Goal: Information Seeking & Learning: Learn about a topic

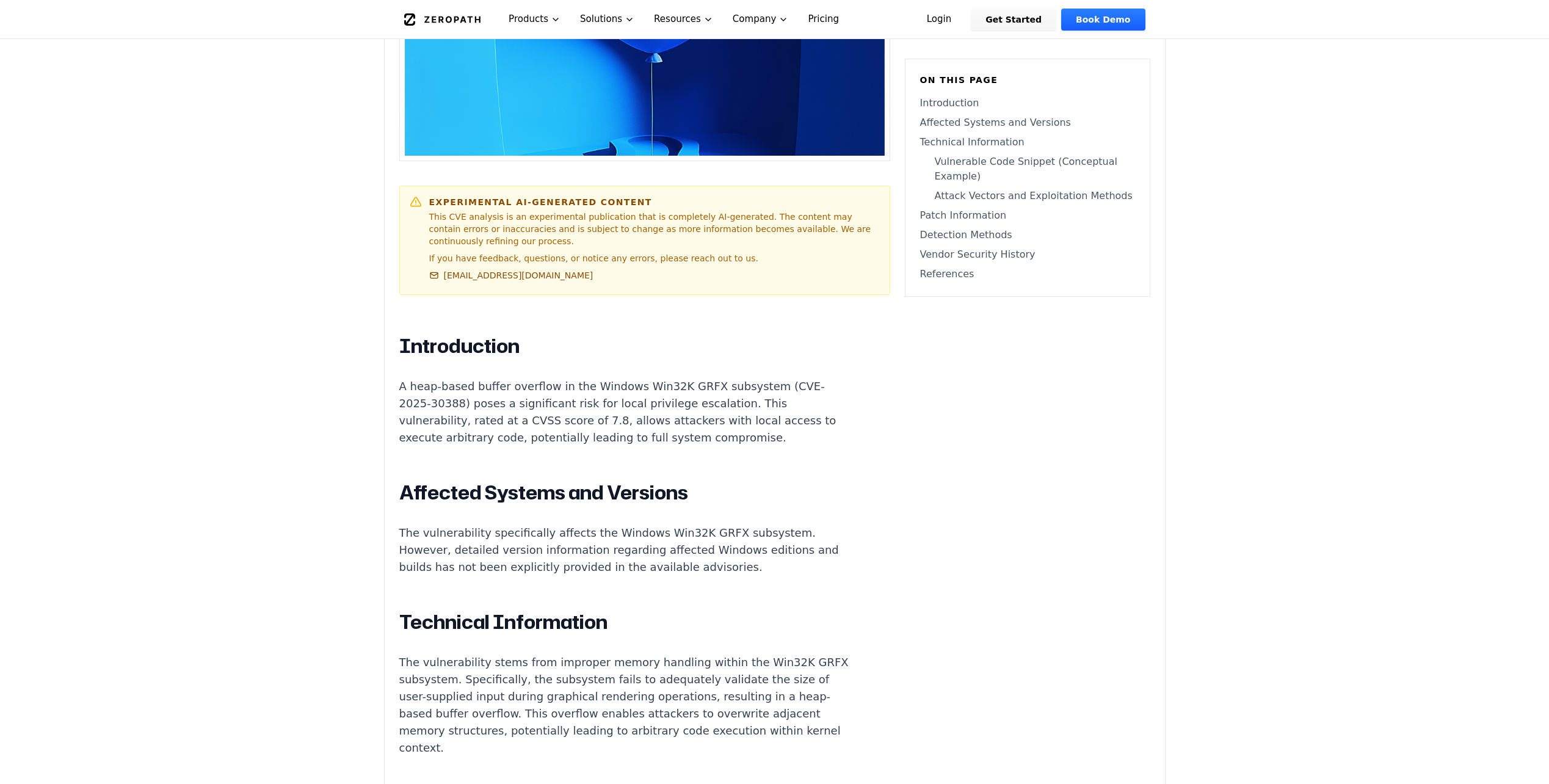
scroll to position [550, 0]
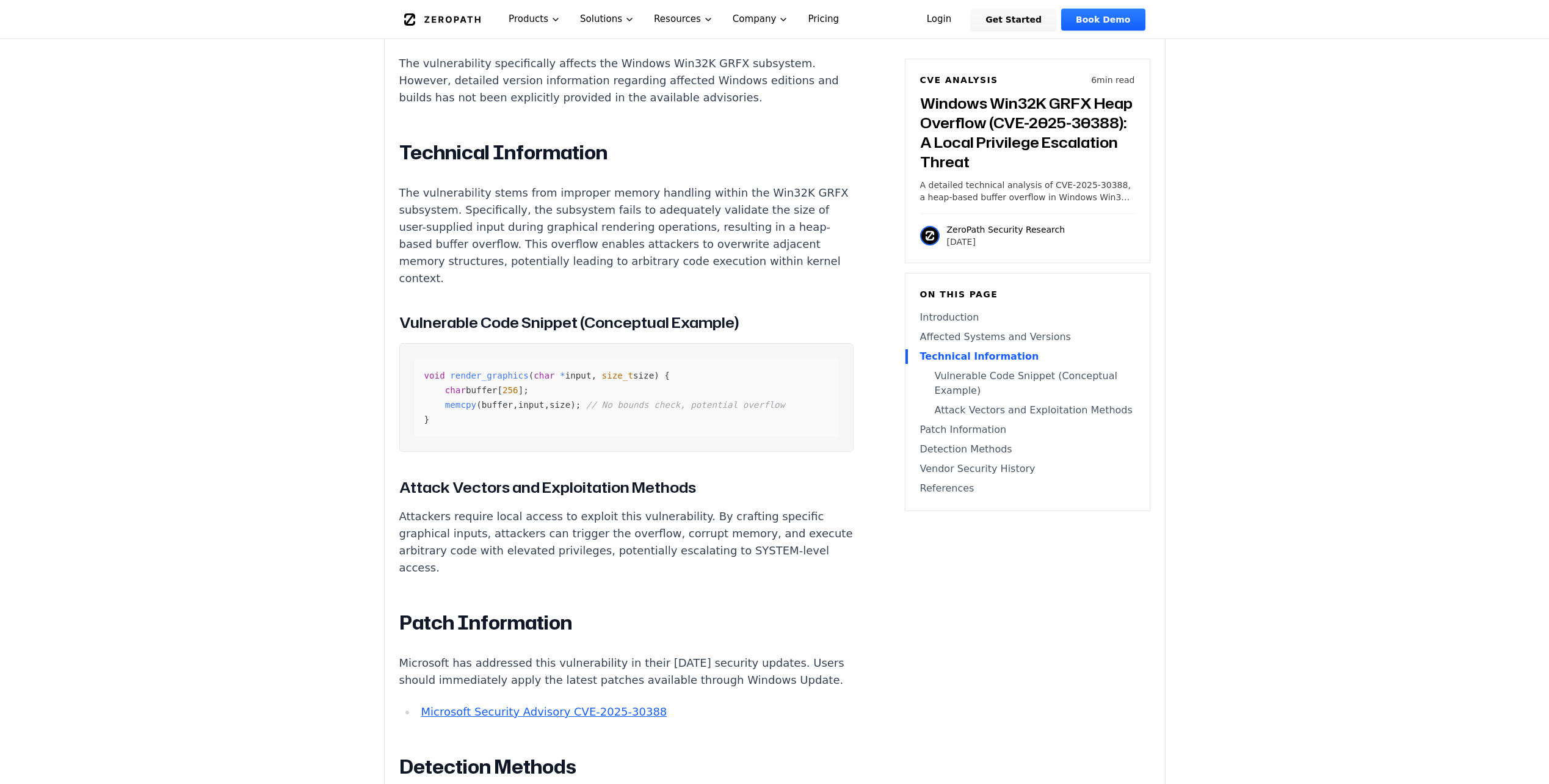
scroll to position [977, 0]
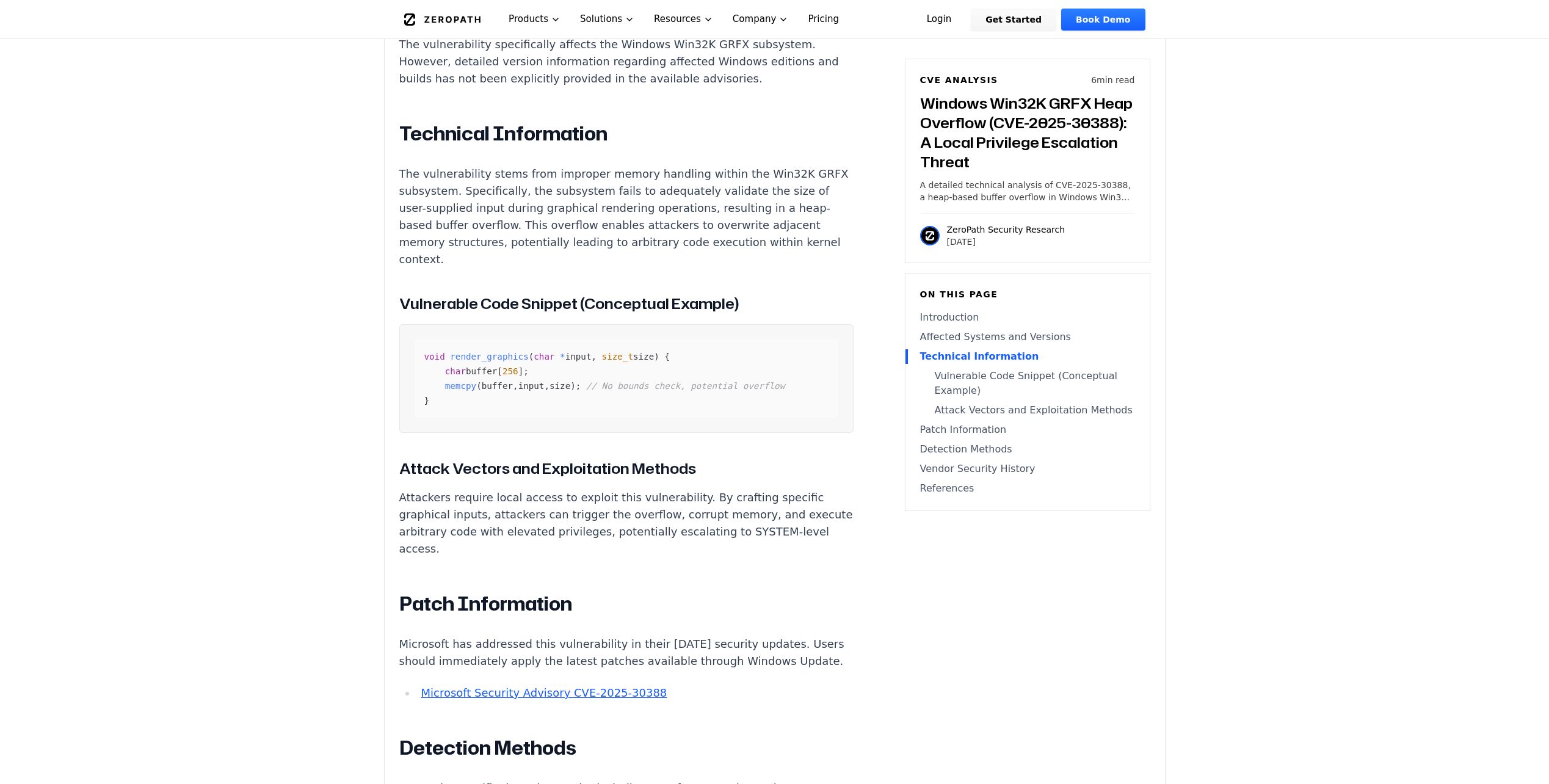
click at [1409, 354] on main "How ZeroPath Works Learn the technical details of how ZeroPath works under the …" at bounding box center [774, 658] width 1549 height 3271
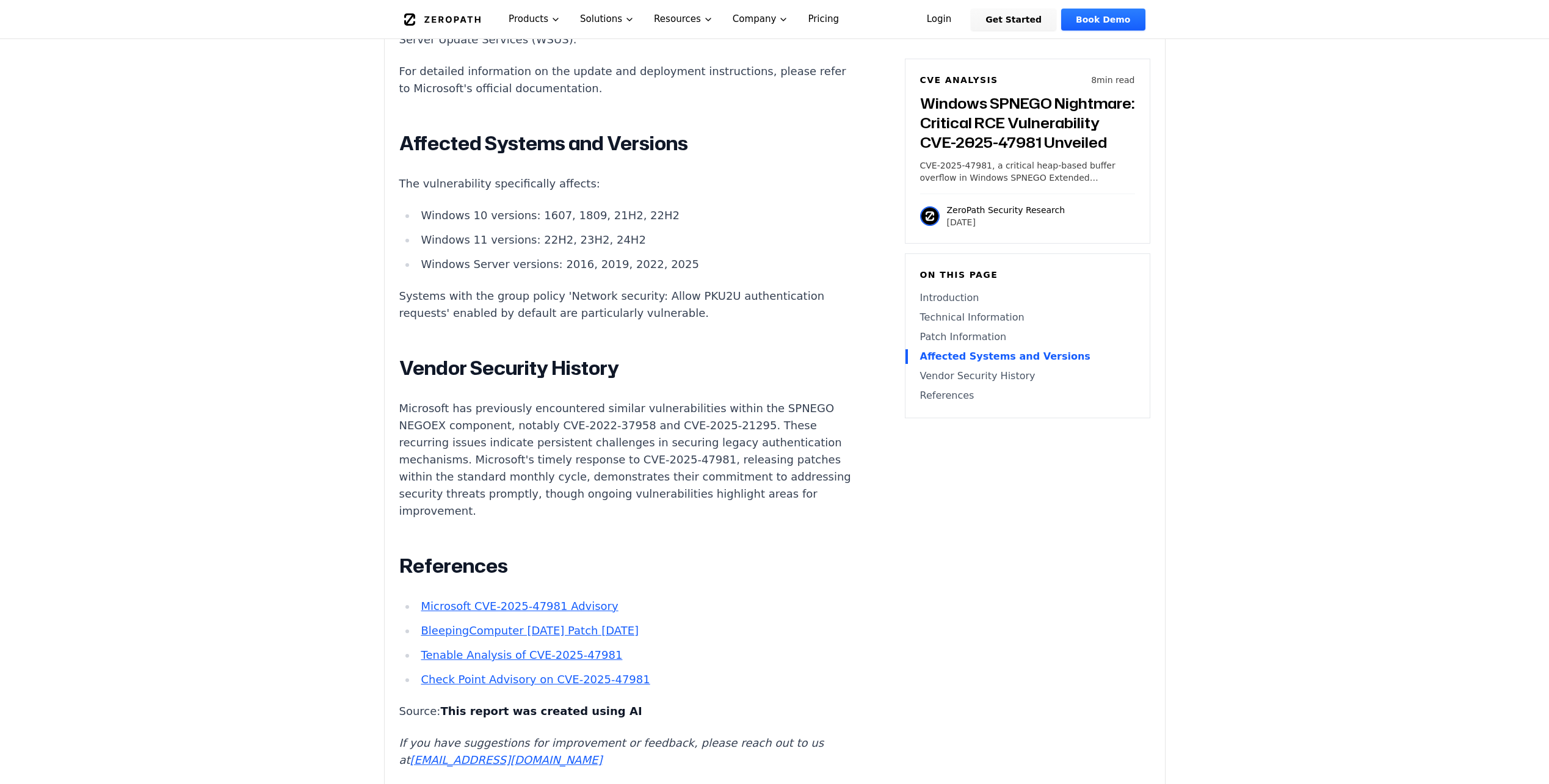
scroll to position [1587, 0]
